Goal: Navigation & Orientation: Find specific page/section

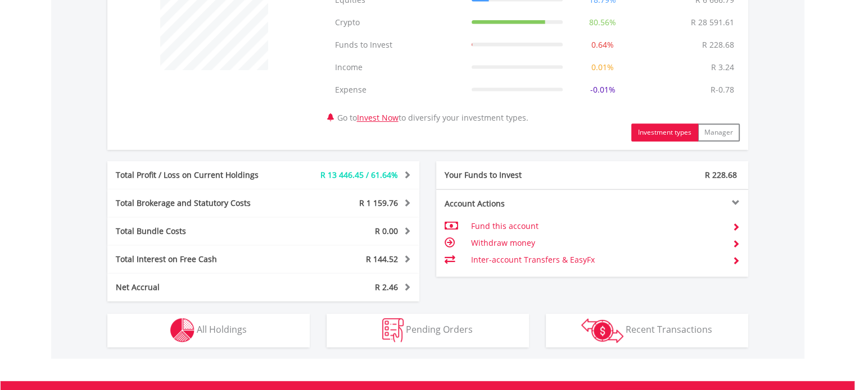
scroll to position [562, 0]
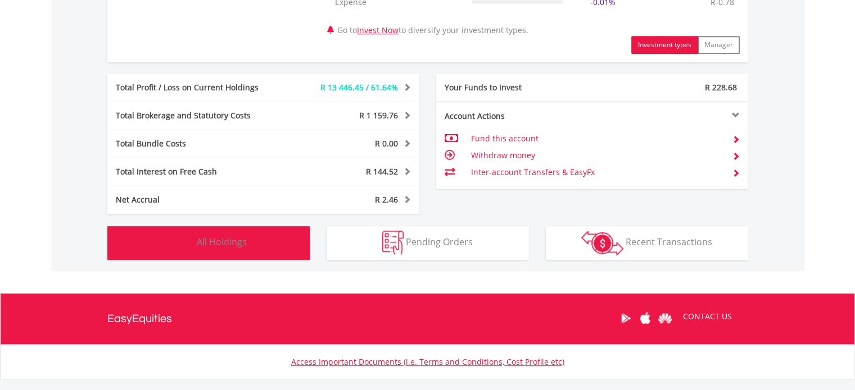
click at [202, 258] on button "Holdings All Holdings" at bounding box center [208, 243] width 202 height 34
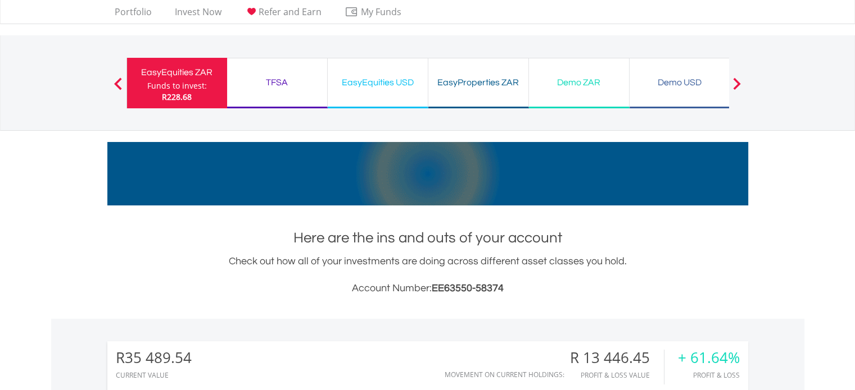
scroll to position [0, 0]
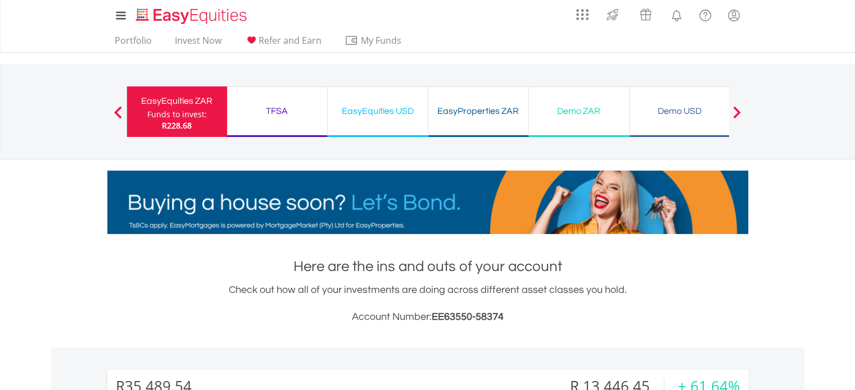
click at [150, 121] on div "R228.68" at bounding box center [177, 125] width 60 height 11
click at [194, 130] on div "R228.68" at bounding box center [177, 125] width 60 height 11
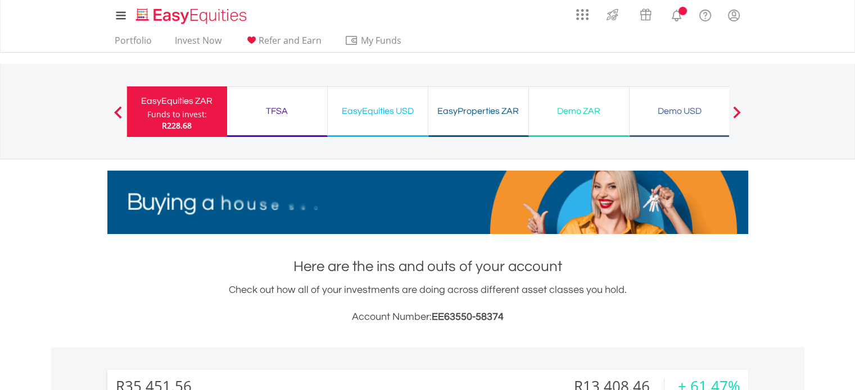
scroll to position [108, 214]
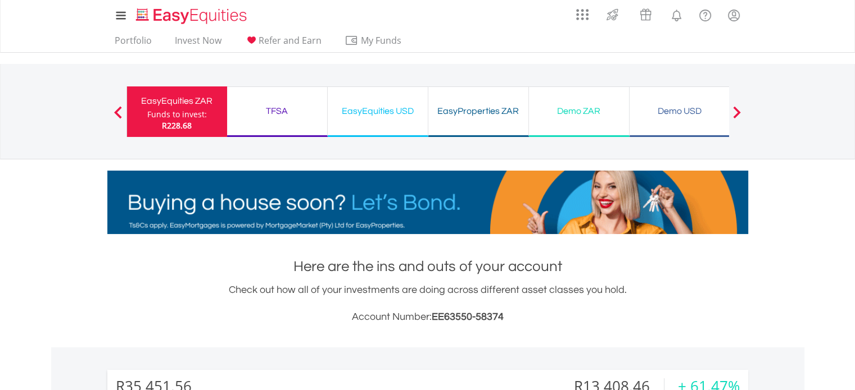
click at [194, 94] on div "EasyEquities ZAR" at bounding box center [177, 101] width 87 height 16
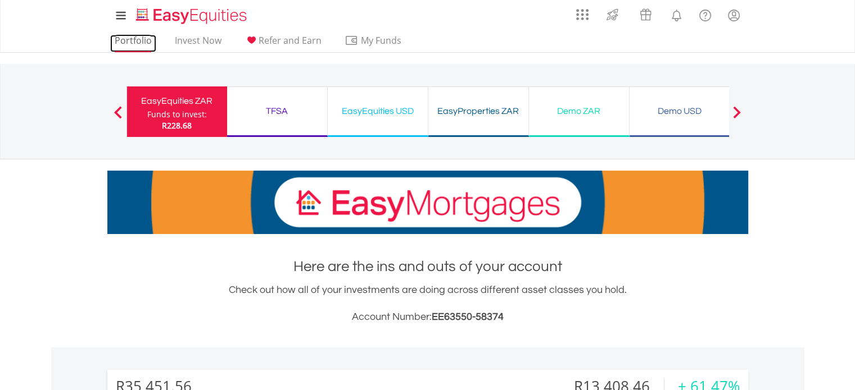
click at [137, 46] on link "Portfolio" at bounding box center [133, 43] width 46 height 17
